Goal: Task Accomplishment & Management: Complete application form

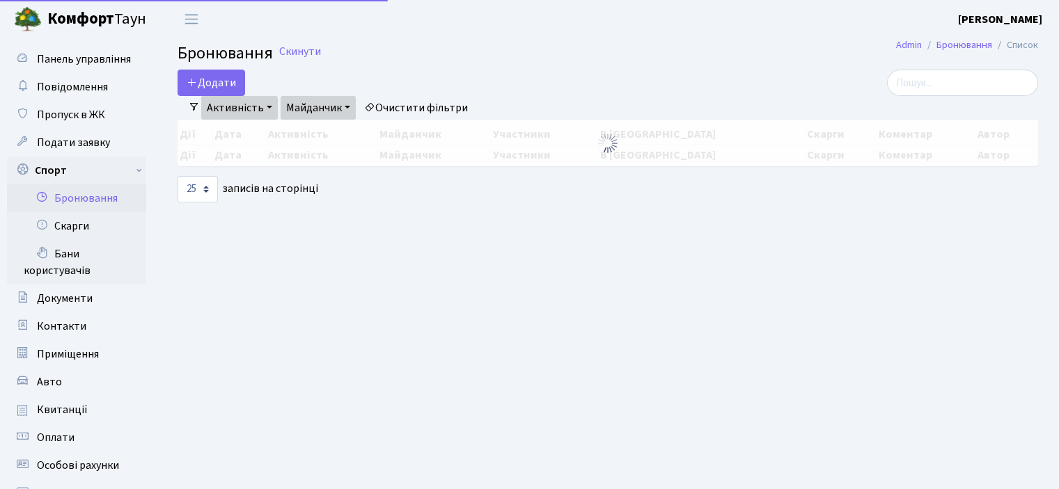
select select "25"
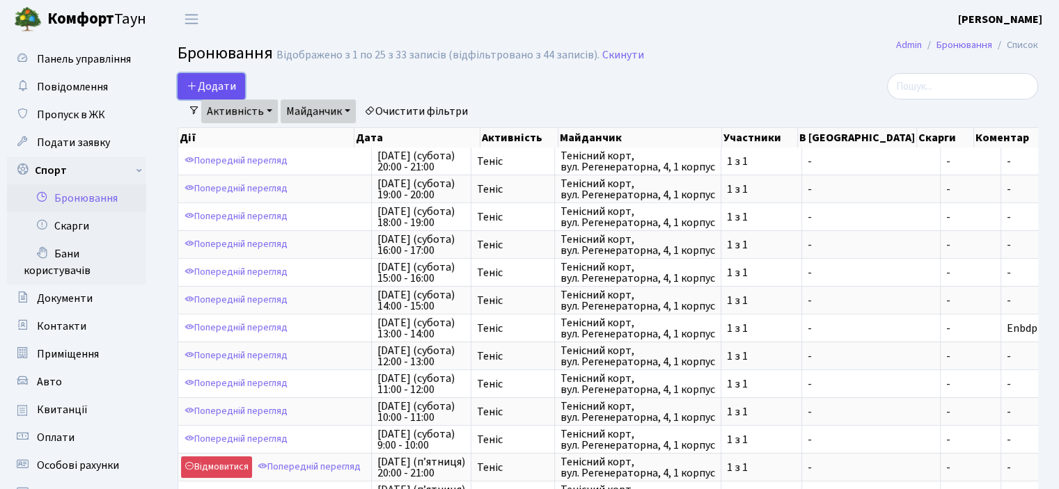
click at [196, 78] on button "Додати" at bounding box center [212, 86] width 68 height 26
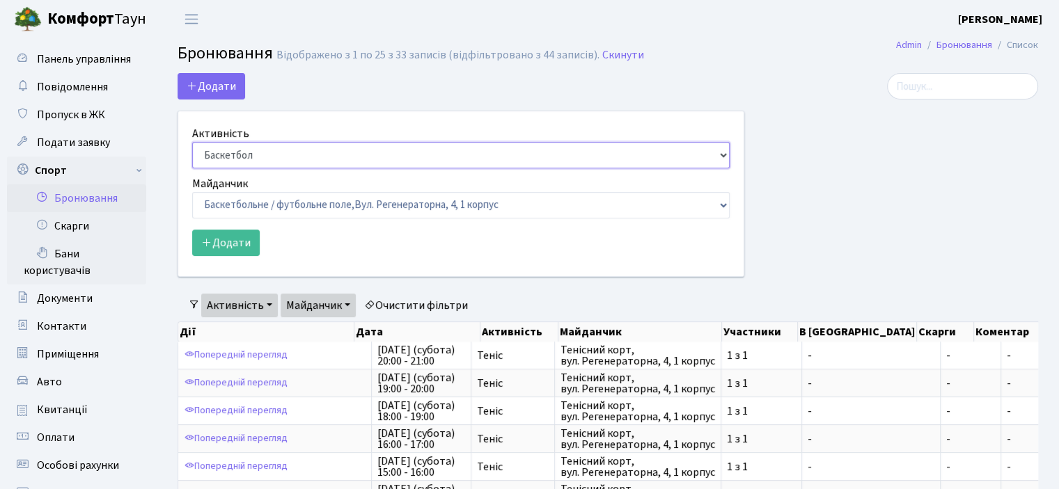
click at [239, 161] on select "Баскетбол Волейбол Йога Катання на роликах Настільний теніс Теніс Футбол Фітнес" at bounding box center [460, 155] width 537 height 26
select select "1"
click at [192, 142] on select "Баскетбол Волейбол Йога Катання на роликах Настільний теніс Теніс Футбол Фітнес" at bounding box center [460, 155] width 537 height 26
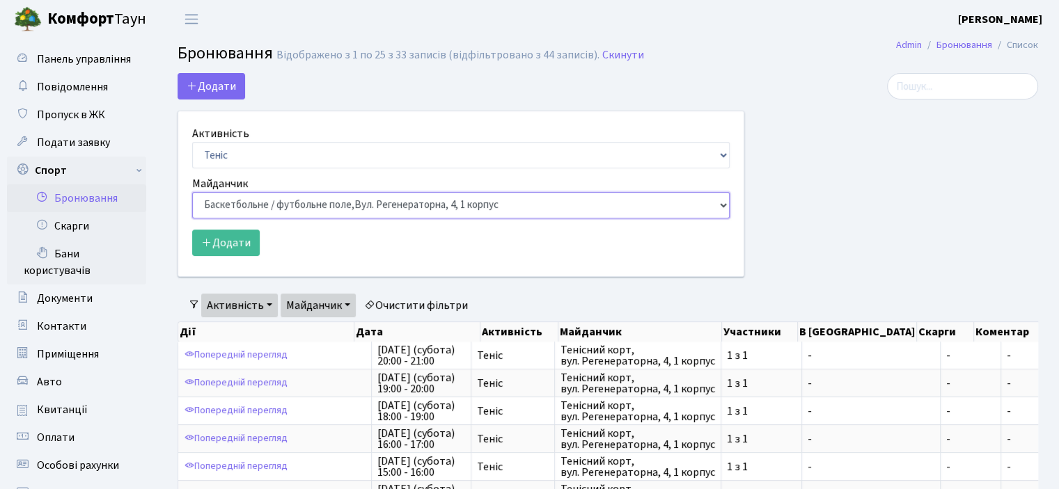
click at [235, 211] on select "Баскетбольне / футбольне поле, Вул. Регенераторна, 4, 1 корпус Баскетбольне пол…" at bounding box center [460, 205] width 537 height 26
select select "1"
click at [192, 192] on select "Баскетбольне / футбольне поле, Вул. Регенераторна, 4, 1 корпус Баскетбольне пол…" at bounding box center [460, 205] width 537 height 26
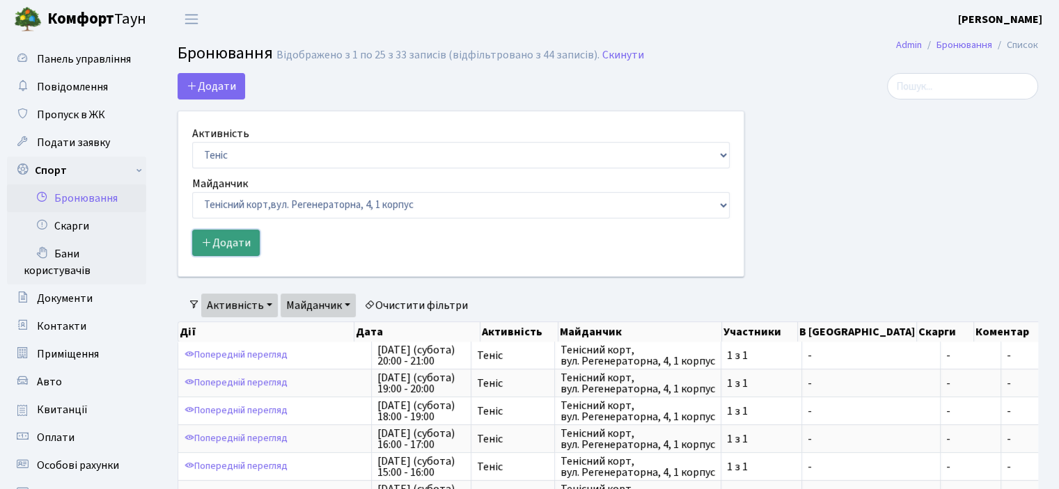
click at [242, 237] on button "Додати" at bounding box center [226, 243] width 68 height 26
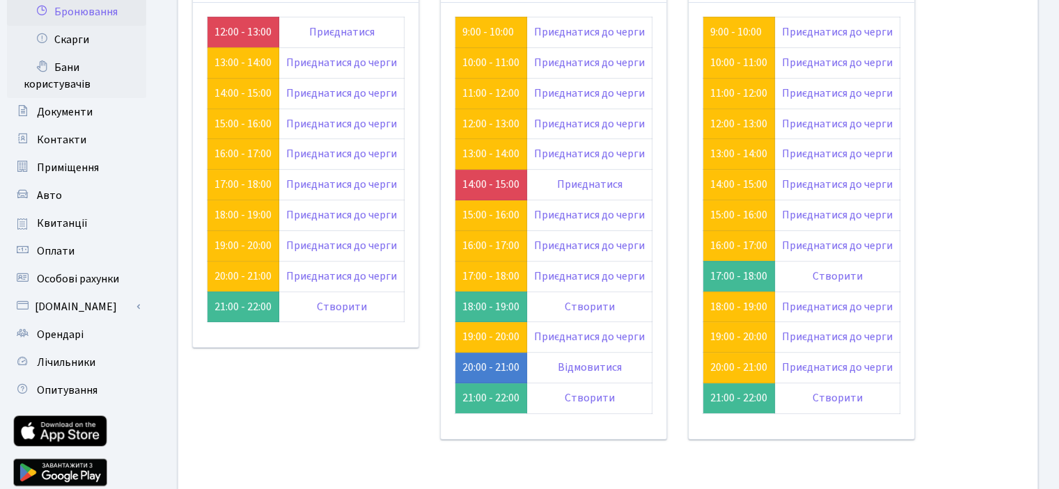
scroll to position [131, 0]
